Goal: Use online tool/utility: Utilize a website feature to perform a specific function

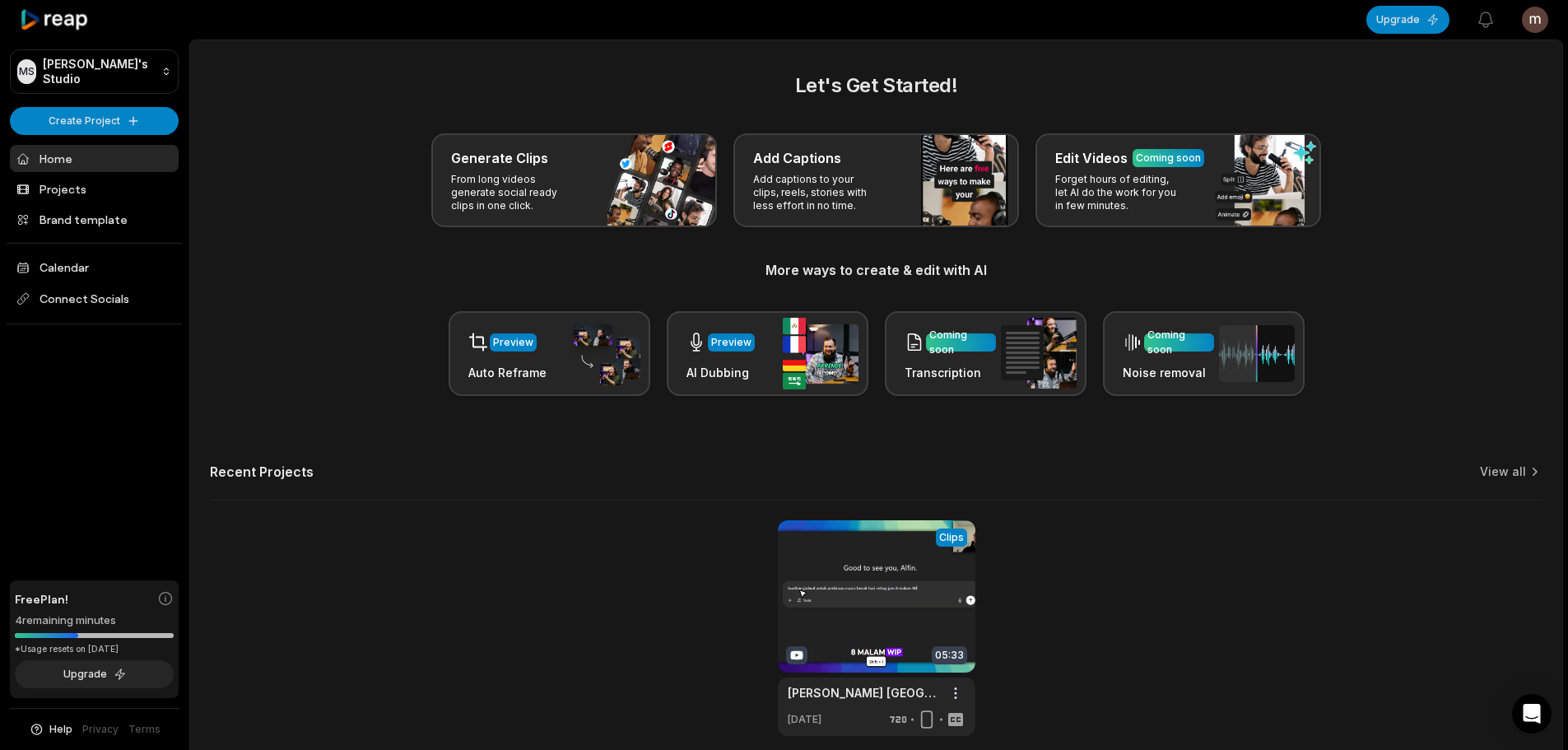
click at [1535, 17] on html "[PERSON_NAME] Studio Create Project Home Projects Brand template Calendar Conne…" at bounding box center [784, 375] width 1568 height 750
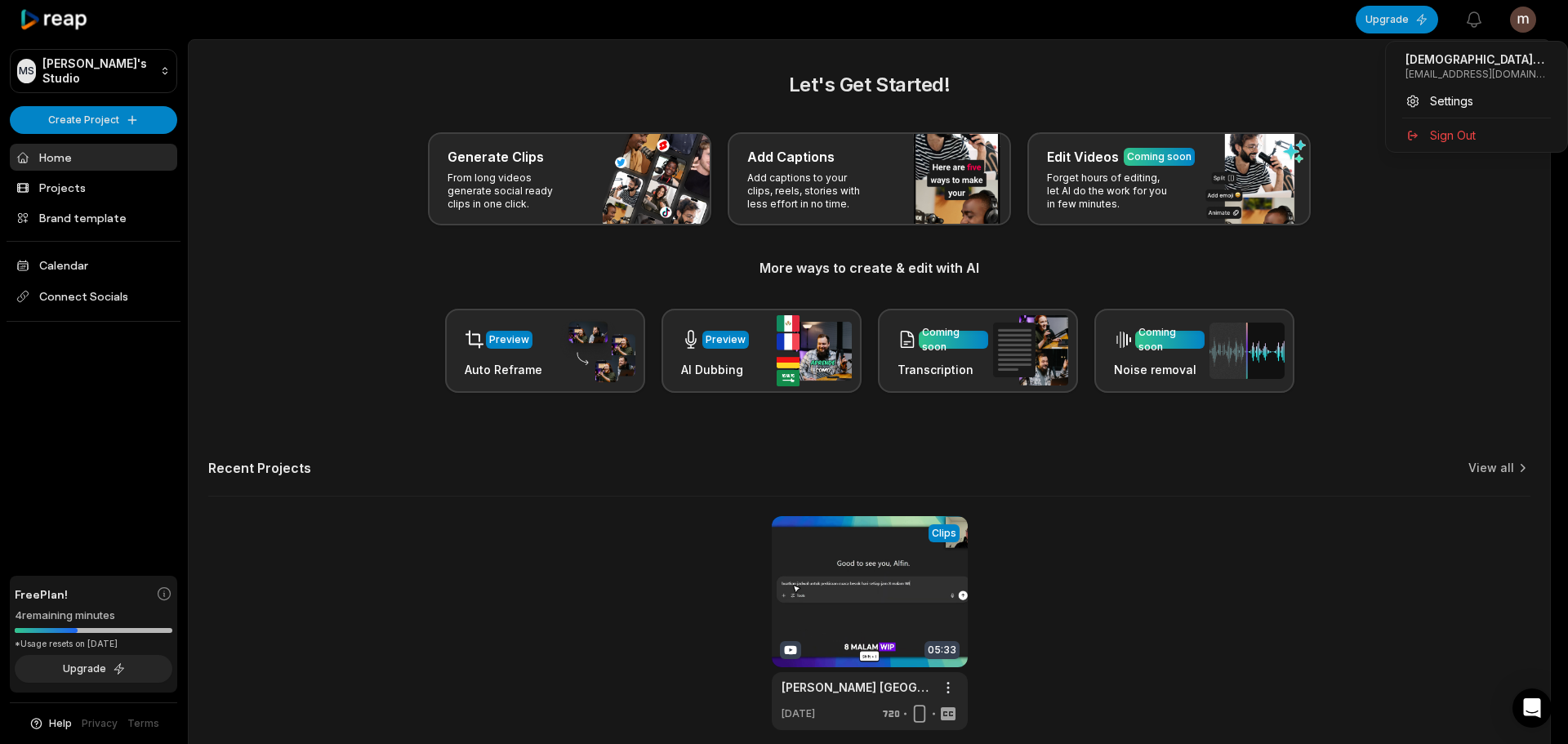
click at [63, 147] on html "[PERSON_NAME] Studio Create Project Home Projects Brand template Calendar Conne…" at bounding box center [784, 372] width 1568 height 744
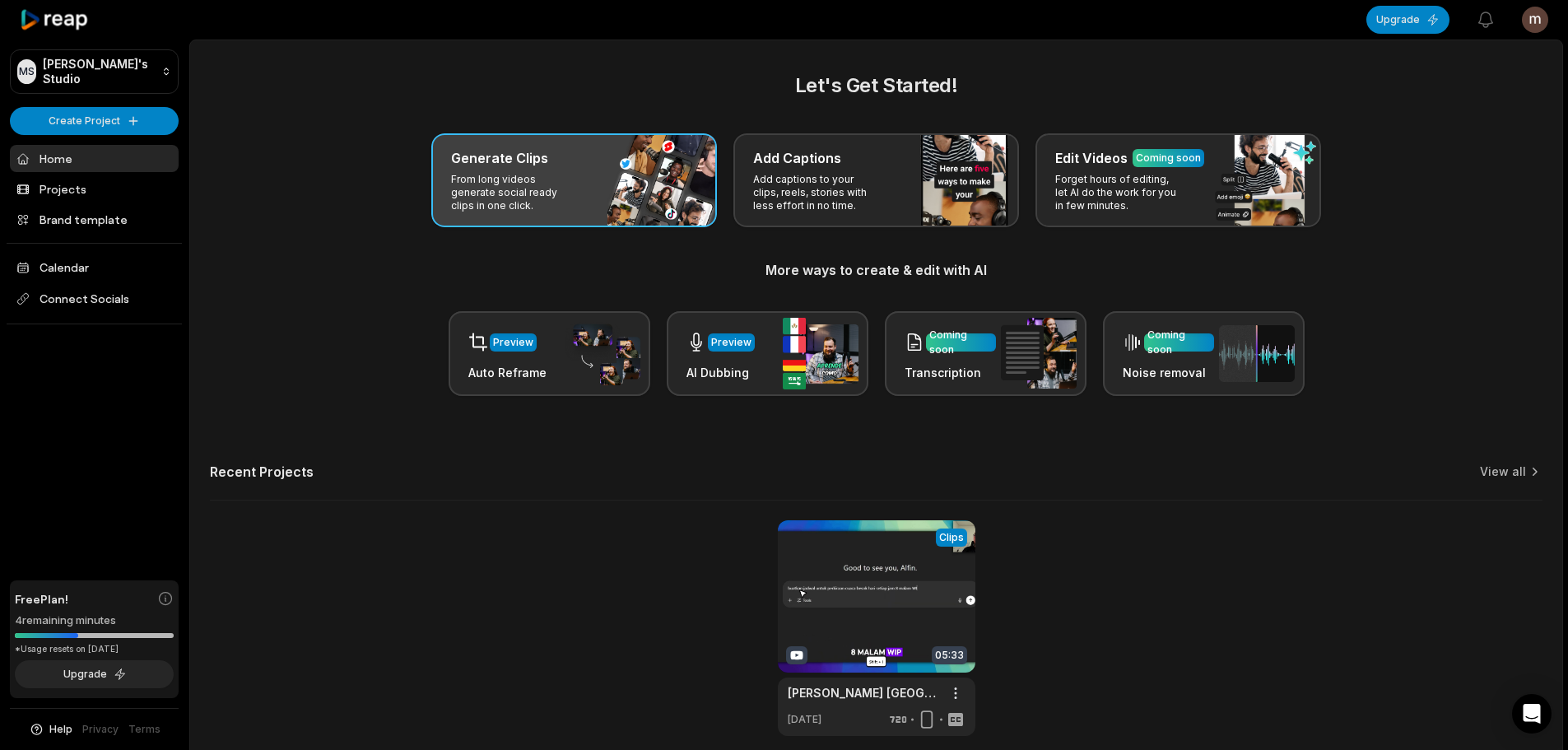
click at [549, 165] on div "Generate Clips" at bounding box center [574, 157] width 246 height 20
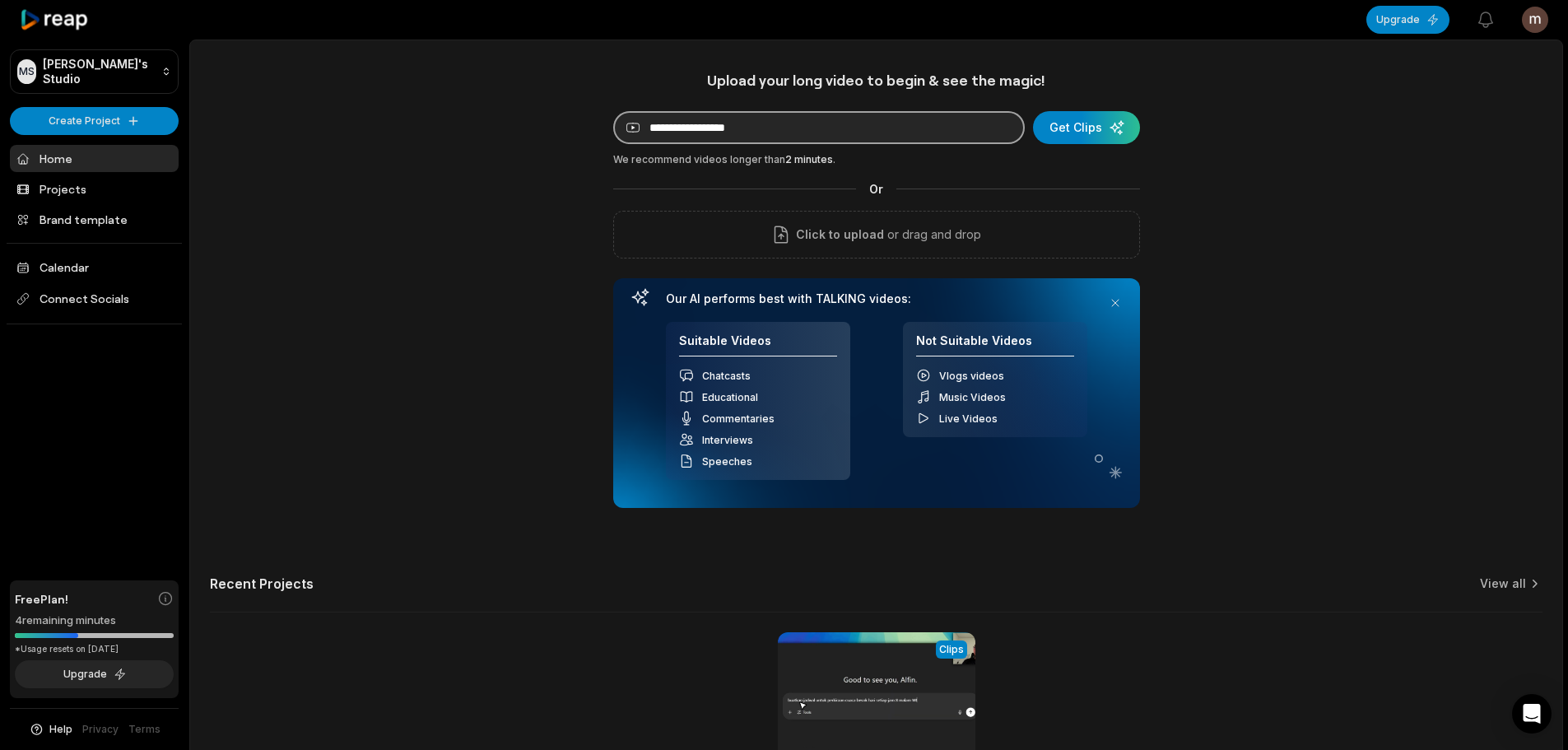
click at [807, 126] on input at bounding box center [819, 127] width 412 height 33
click at [1393, 15] on button "Upgrade" at bounding box center [1408, 20] width 83 height 28
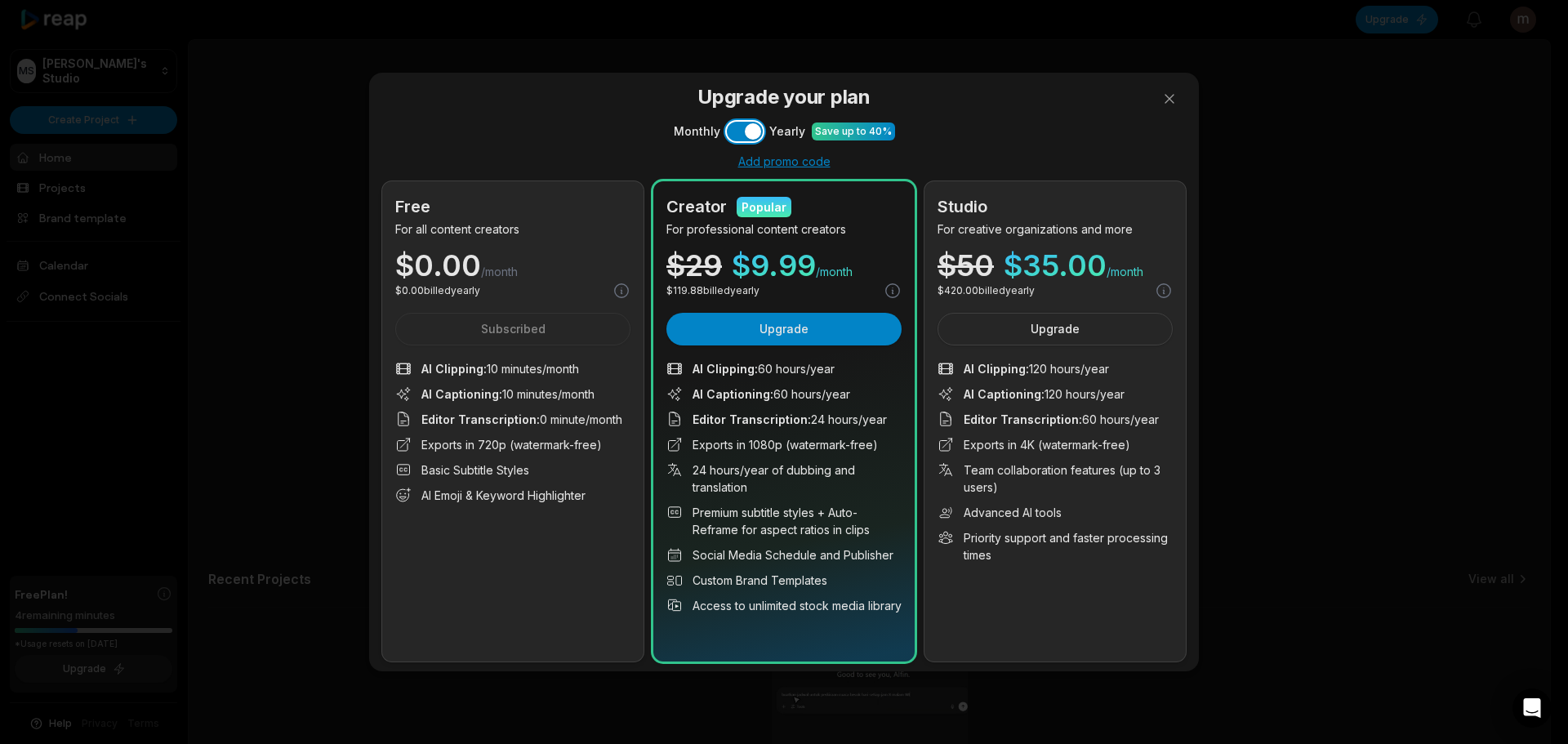
click at [754, 135] on button "Use setting" at bounding box center [745, 131] width 36 height 20
drag, startPoint x: 756, startPoint y: 371, endPoint x: 812, endPoint y: 374, distance: 56.1
click at [812, 374] on span "AI Clipping : 5 hours/month" at bounding box center [764, 369] width 143 height 17
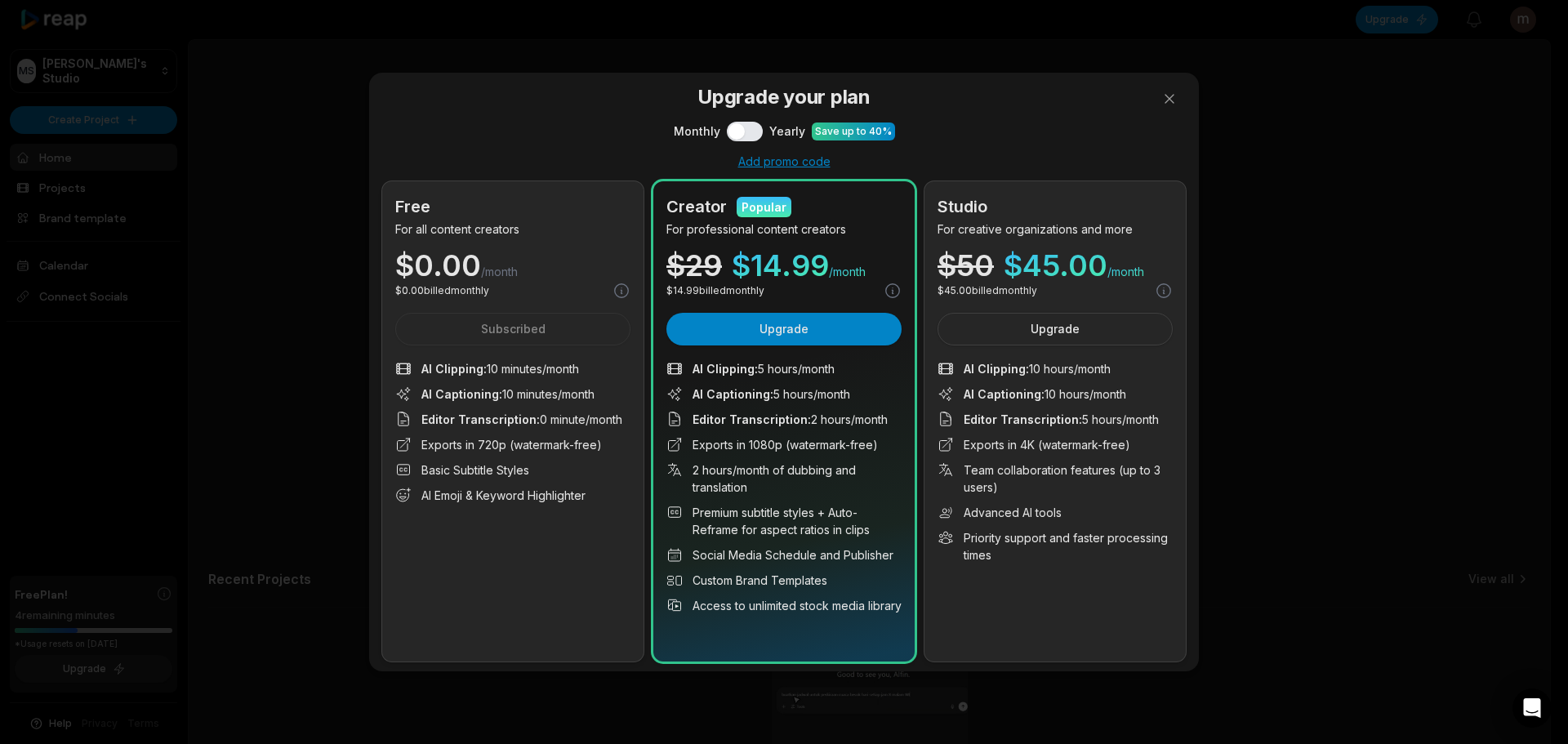
click at [806, 394] on span "AI Captioning : 5 hours/month" at bounding box center [772, 394] width 158 height 17
click at [1173, 93] on button at bounding box center [1170, 99] width 33 height 33
